Goal: Task Accomplishment & Management: Complete application form

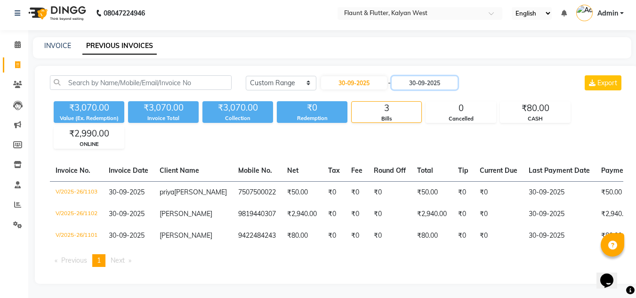
scroll to position [0, 5]
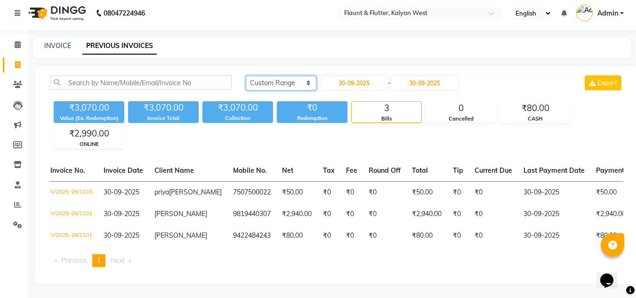
click at [309, 76] on select "[DATE] [DATE] Custom Range" at bounding box center [281, 83] width 71 height 15
select select "[DATE]"
click at [246, 76] on select "[DATE] [DATE] Custom Range" at bounding box center [281, 83] width 71 height 15
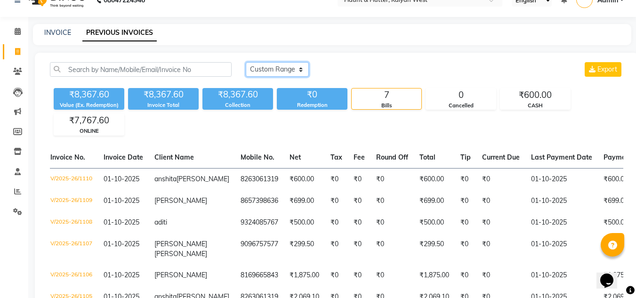
scroll to position [0, 0]
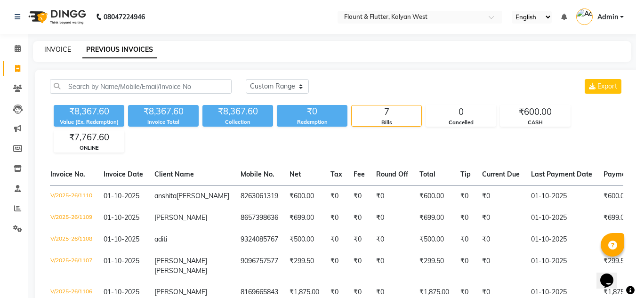
click at [60, 46] on link "INVOICE" at bounding box center [57, 49] width 27 height 8
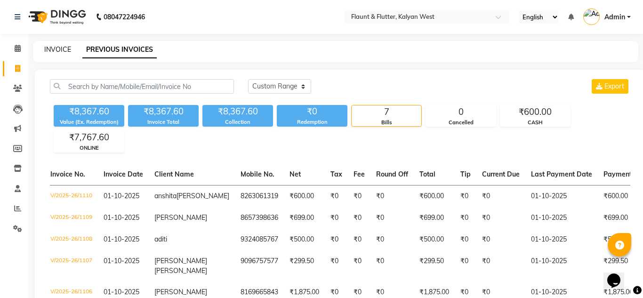
select select "service"
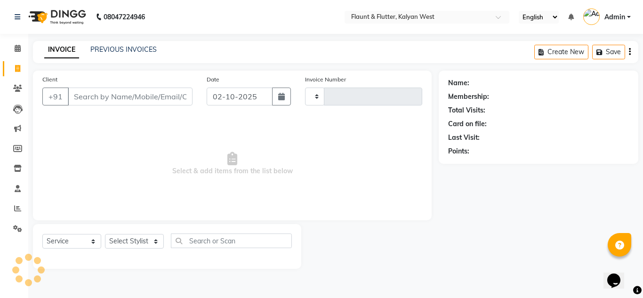
type input "1111"
select select "4941"
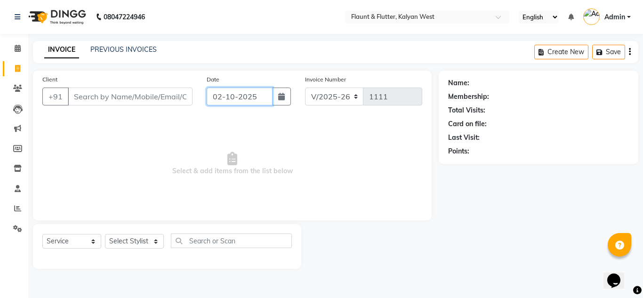
click at [217, 96] on input "02-10-2025" at bounding box center [240, 97] width 66 height 18
select select "10"
select select "2025"
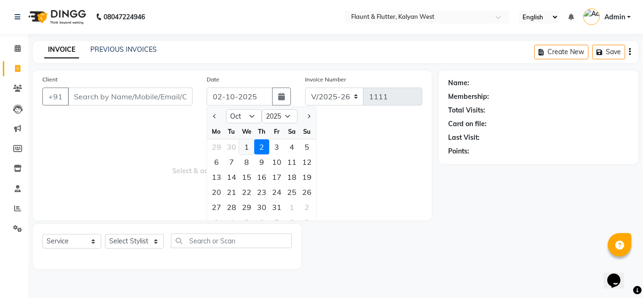
click at [249, 145] on div "1" at bounding box center [246, 146] width 15 height 15
type input "01-10-2025"
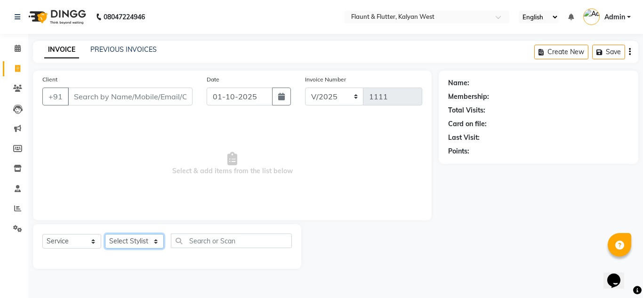
click at [157, 240] on select "Select Stylist [PERSON_NAME] [PERSON_NAME] [PERSON_NAME] [PERSON_NAME] [PERSON_…" at bounding box center [134, 241] width 59 height 15
select select "31204"
click at [105, 234] on select "Select Stylist [PERSON_NAME] [PERSON_NAME] [PERSON_NAME] [PERSON_NAME] [PERSON_…" at bounding box center [134, 241] width 59 height 15
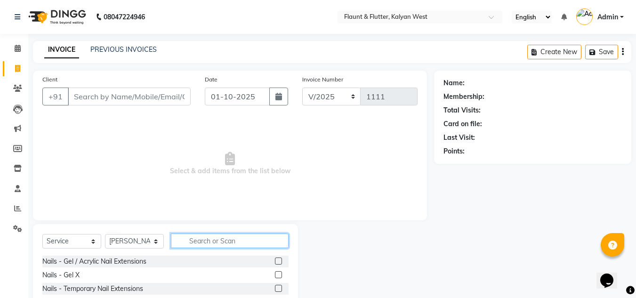
click at [188, 237] on input "text" at bounding box center [230, 240] width 118 height 15
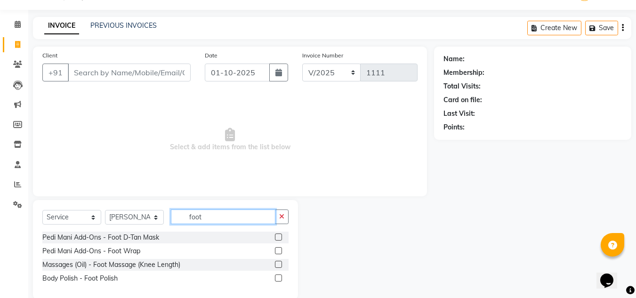
scroll to position [24, 0]
type input "foot"
click at [279, 264] on label at bounding box center [278, 263] width 7 height 7
click at [279, 264] on input "checkbox" at bounding box center [278, 264] width 6 height 6
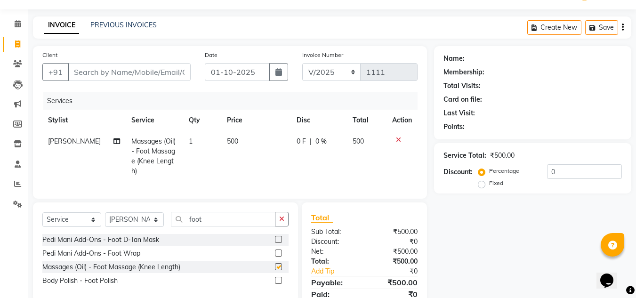
checkbox input "false"
click at [230, 134] on td "500" at bounding box center [256, 156] width 70 height 51
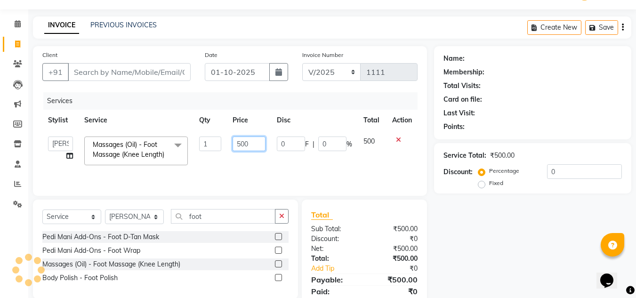
click at [252, 141] on input "500" at bounding box center [248, 143] width 32 height 15
type input "5"
type input "200"
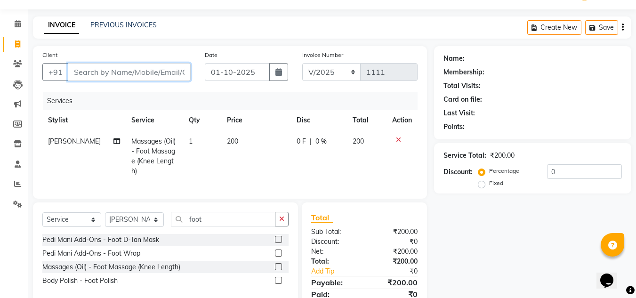
click at [107, 72] on input "Client" at bounding box center [129, 72] width 123 height 18
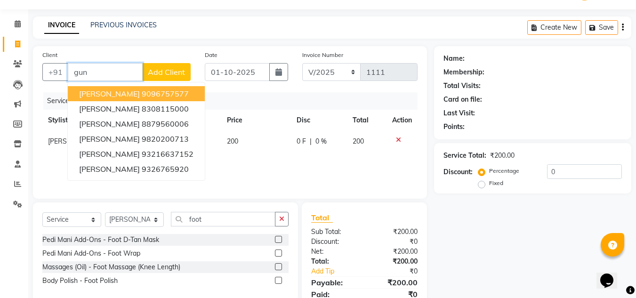
click at [114, 92] on span "[PERSON_NAME]" at bounding box center [109, 93] width 61 height 9
type input "9096757577"
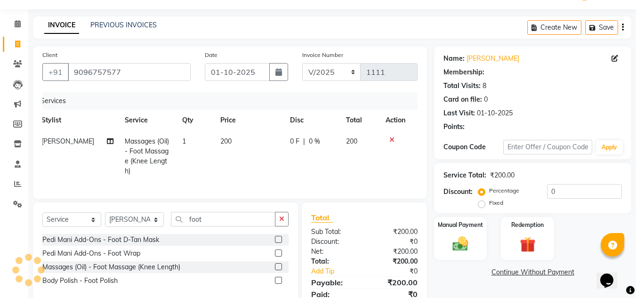
scroll to position [0, 6]
select select "1: Object"
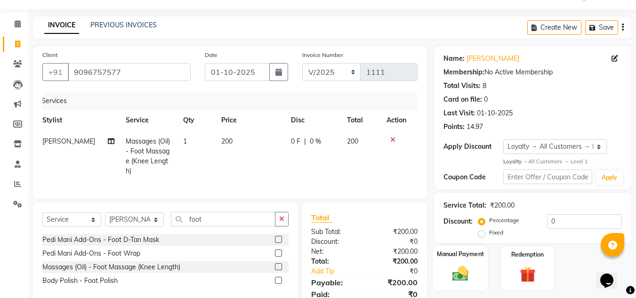
click at [478, 271] on div "Manual Payment" at bounding box center [460, 268] width 55 height 45
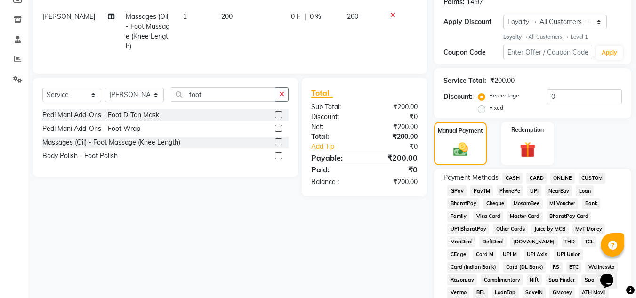
scroll to position [150, 0]
click at [513, 177] on span "CASH" at bounding box center [512, 177] width 20 height 11
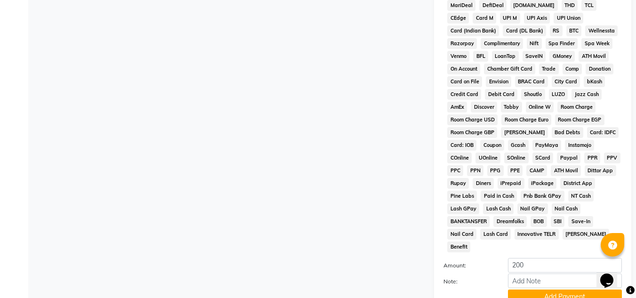
scroll to position [452, 0]
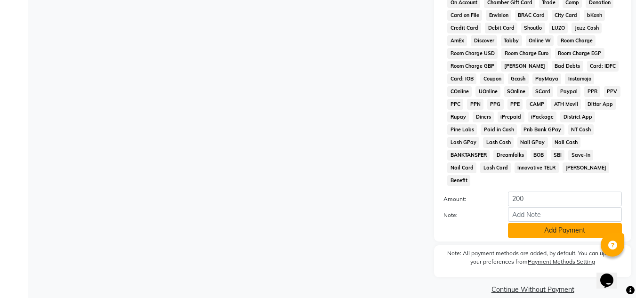
click at [557, 223] on button "Add Payment" at bounding box center [565, 230] width 114 height 15
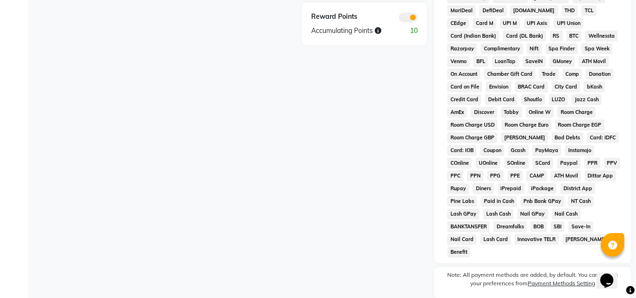
scroll to position [455, 0]
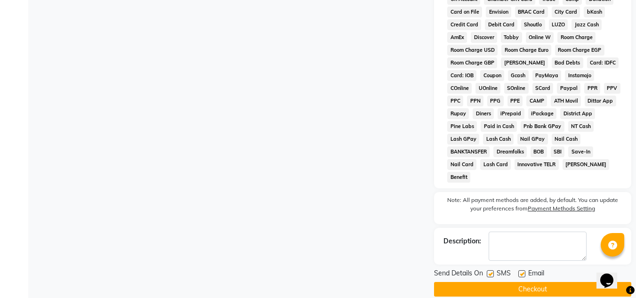
click at [521, 270] on label at bounding box center [521, 273] width 7 height 7
click at [521, 271] on input "checkbox" at bounding box center [521, 274] width 6 height 6
checkbox input "false"
click at [488, 270] on label at bounding box center [489, 273] width 7 height 7
click at [488, 271] on input "checkbox" at bounding box center [489, 274] width 6 height 6
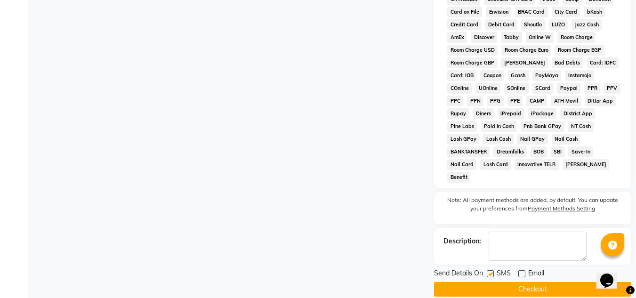
checkbox input "false"
click at [500, 282] on button "Checkout" at bounding box center [532, 289] width 197 height 15
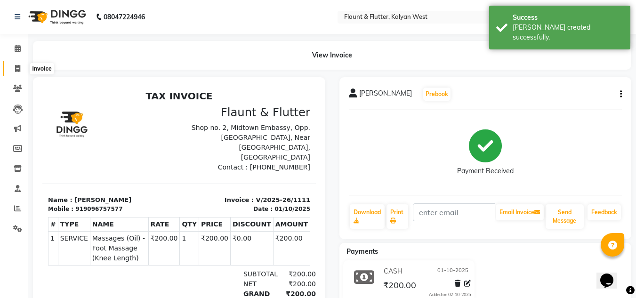
click at [21, 68] on span at bounding box center [17, 69] width 16 height 11
select select "service"
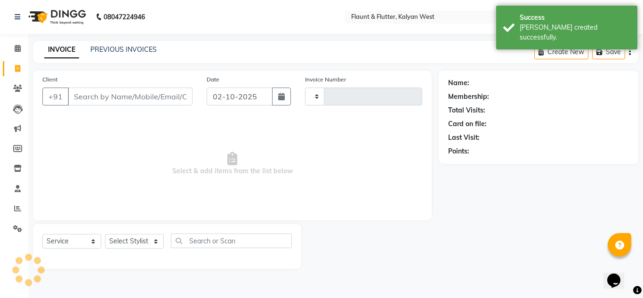
type input "1112"
select select "4941"
click at [126, 48] on link "PREVIOUS INVOICES" at bounding box center [123, 49] width 66 height 8
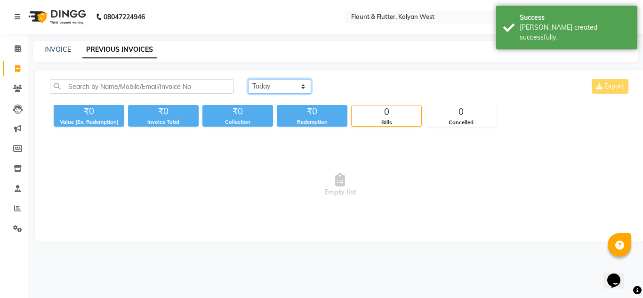
click at [286, 89] on select "[DATE] [DATE] Custom Range" at bounding box center [279, 86] width 63 height 15
select select "[DATE]"
click at [248, 79] on select "[DATE] [DATE] Custom Range" at bounding box center [279, 86] width 63 height 15
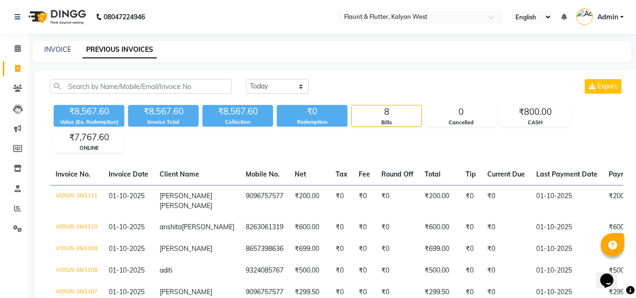
click at [60, 43] on div "INVOICE PREVIOUS INVOICES" at bounding box center [332, 51] width 598 height 21
click at [63, 48] on link "INVOICE" at bounding box center [57, 49] width 27 height 8
select select "service"
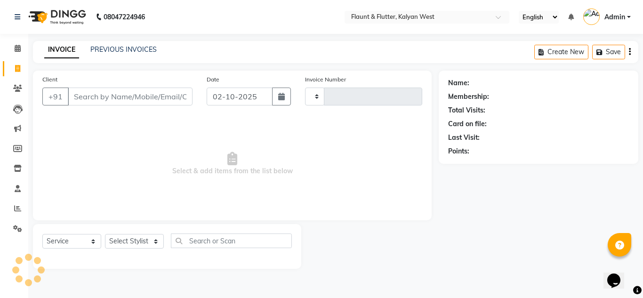
type input "1112"
select select "4941"
